Goal: Information Seeking & Learning: Learn about a topic

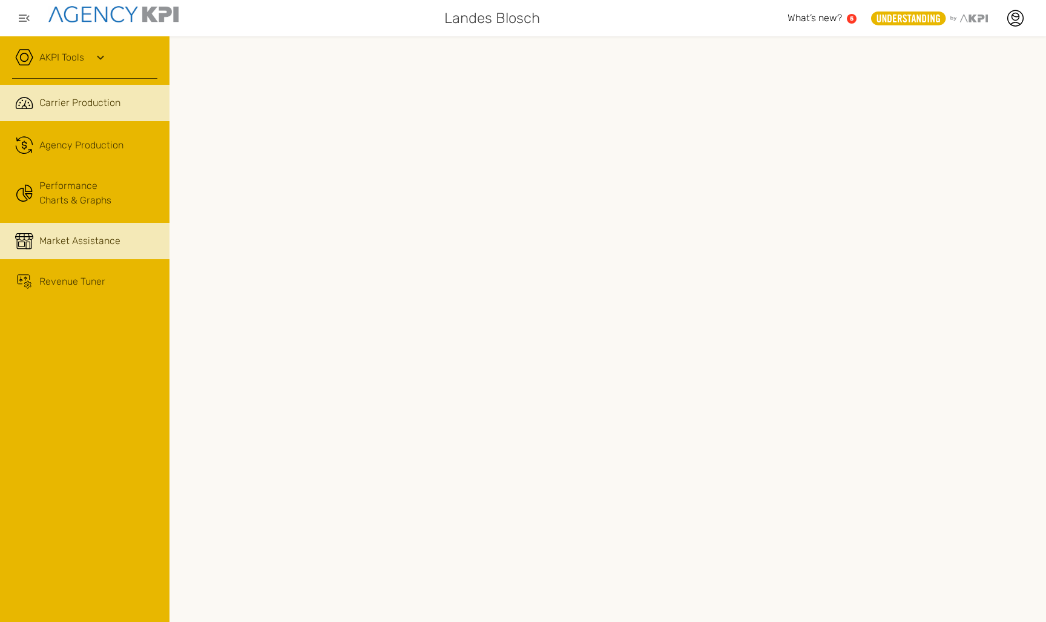
click at [76, 248] on span "Market Assistance" at bounding box center [79, 241] width 81 height 15
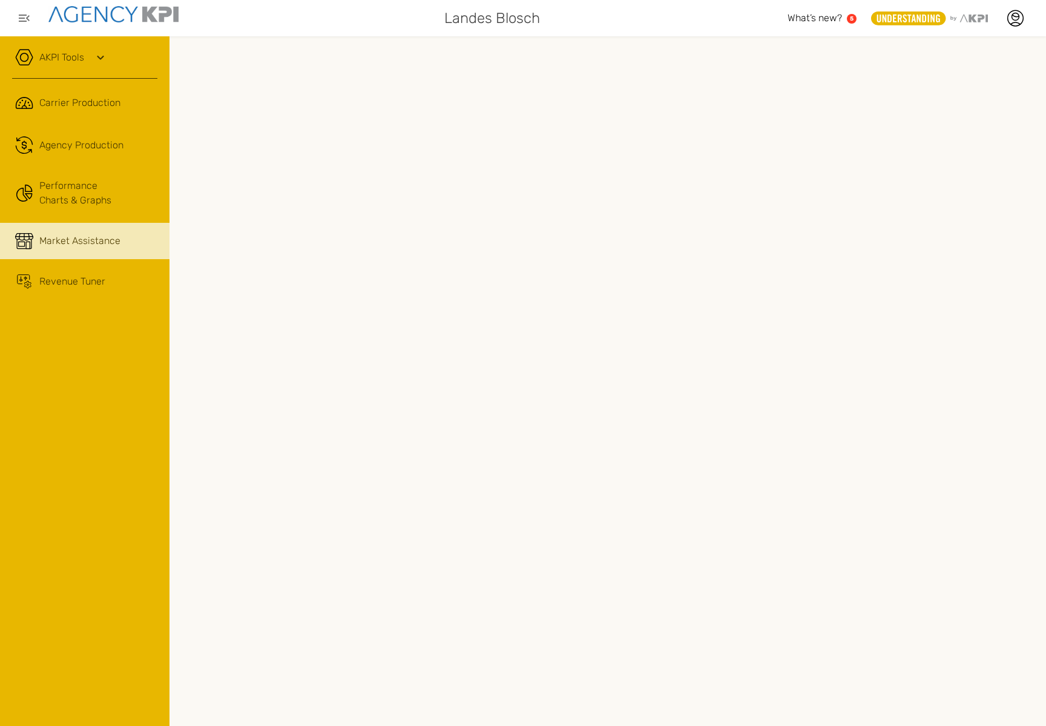
click at [63, 245] on span "Market Assistance" at bounding box center [79, 241] width 81 height 15
